Goal: Obtain resource: Obtain resource

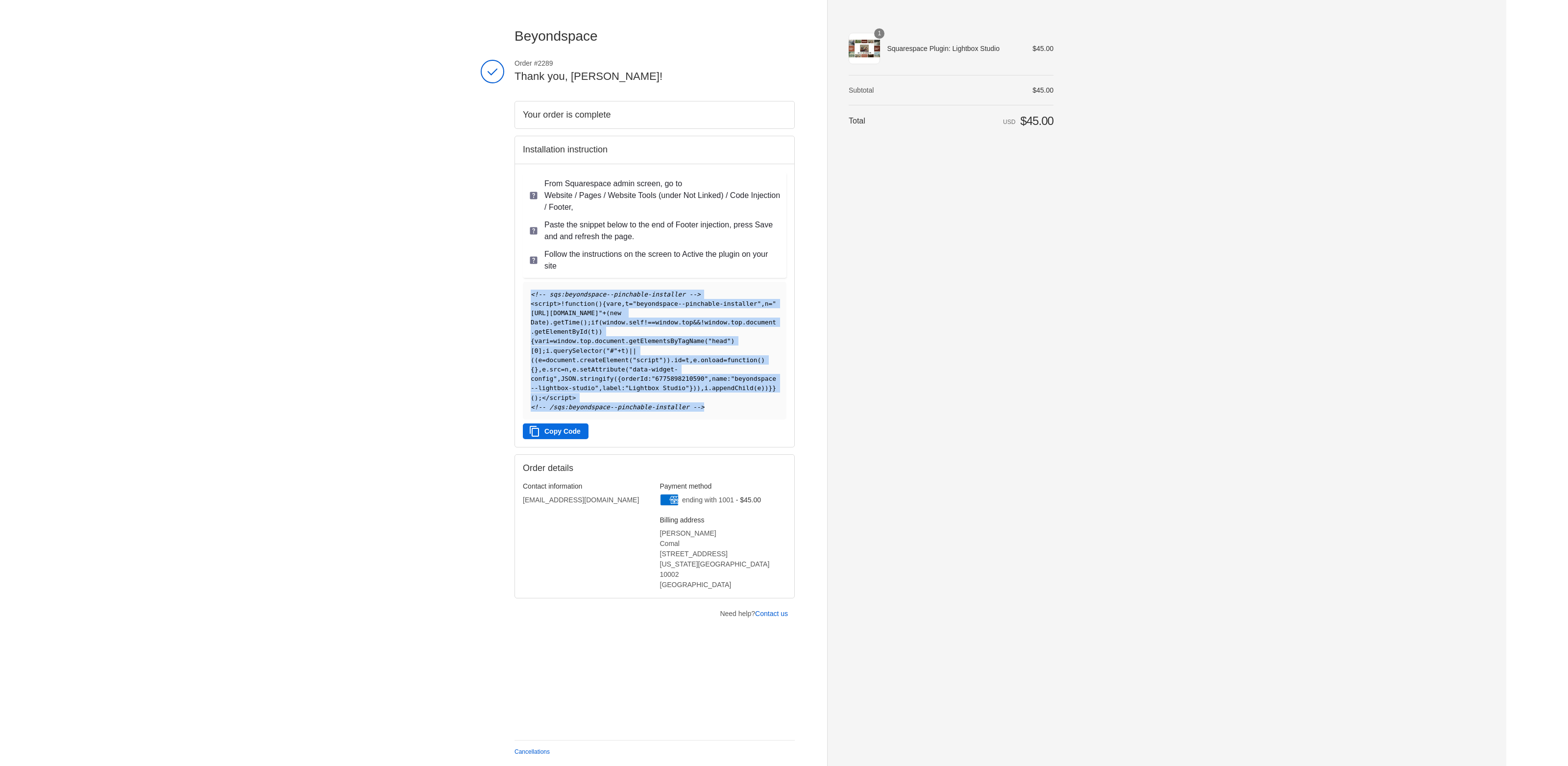
drag, startPoint x: 530, startPoint y: 294, endPoint x: 733, endPoint y: 420, distance: 238.9
click at [733, 420] on pre "<!-- sqs:beyondspace--pinchable-installer --> < script > ! function ( ) { var e…" at bounding box center [654, 351] width 264 height 138
click at [572, 439] on button "Copy Code" at bounding box center [556, 431] width 65 height 16
copy code "<!-- sqs:beyondspace--pinchable-installer --> < script > ! function ( ) { var e…"
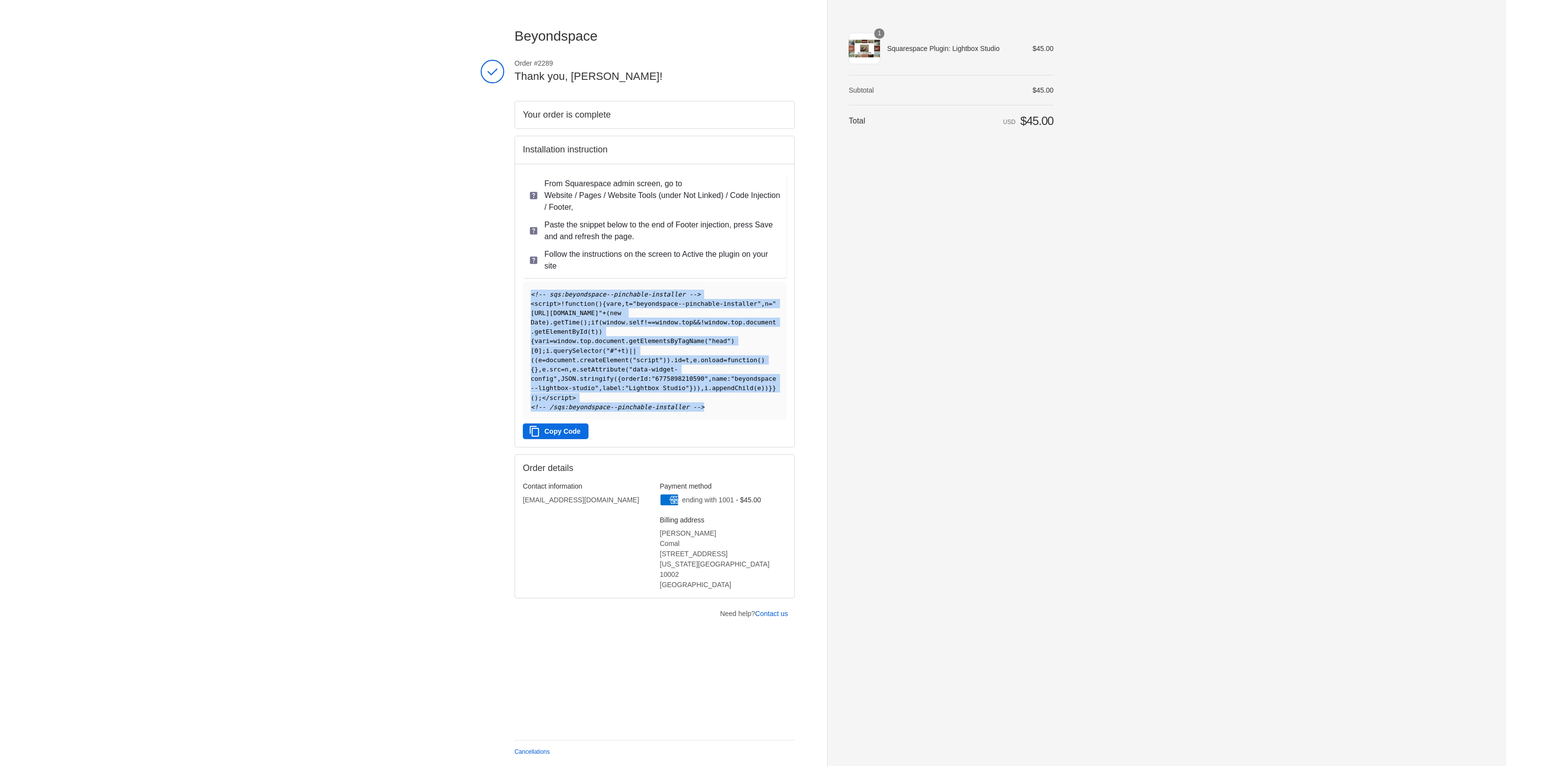
copy code "<!-- sqs:beyondspace--pinchable-installer --> < script > ! function ( ) { var e…"
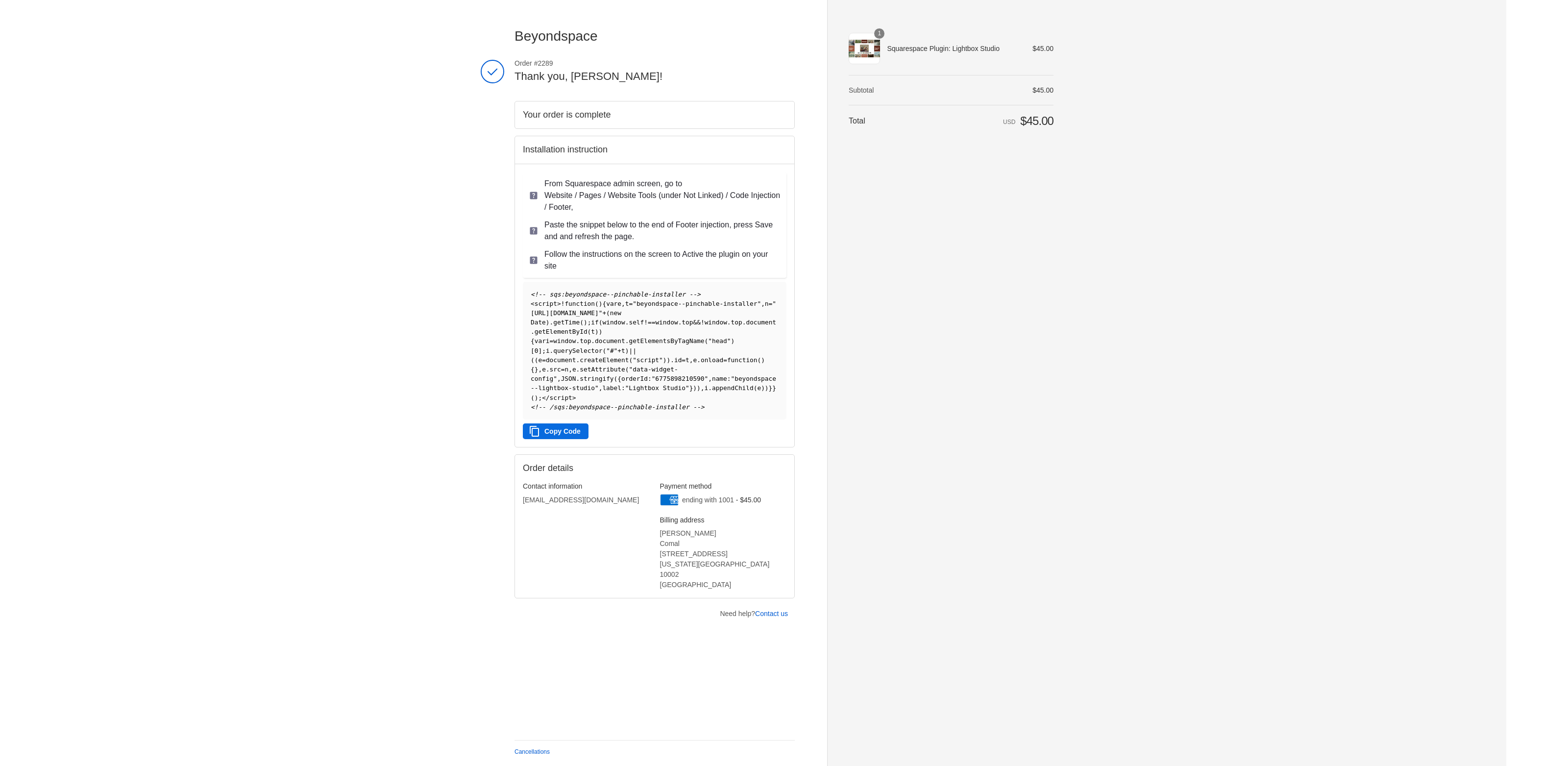
click at [887, 395] on div "Shopping cart Product image Description Quantity Price 1 Squarespace Plugin: Li…" at bounding box center [951, 383] width 204 height 711
